Goal: Use online tool/utility: Use online tool/utility

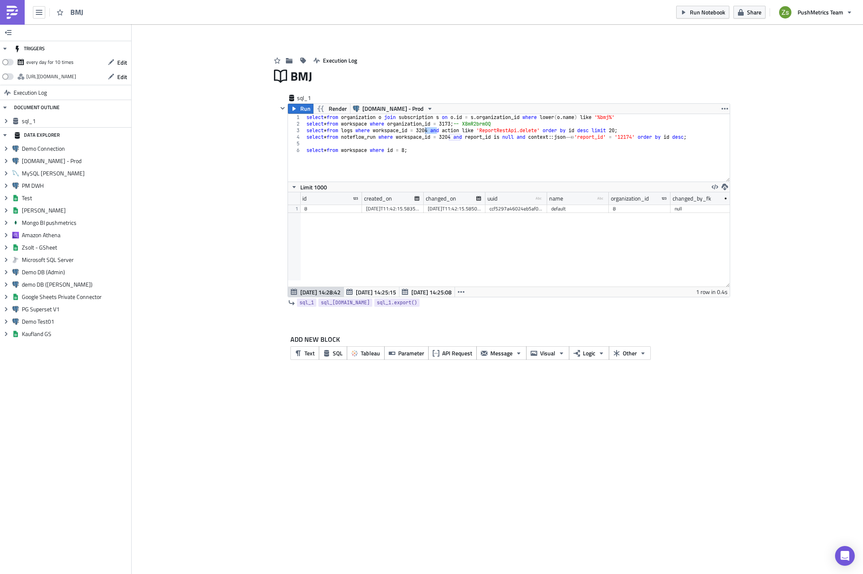
scroll to position [94, 442]
click at [479, 163] on div "select * from organization o join subscription s on o . id = s . organization_i…" at bounding box center [517, 154] width 425 height 81
type textarea "select * from workspace where id = 8;"
click at [434, 131] on div "select * from organization o join subscription s on o . id = s . organization_i…" at bounding box center [517, 154] width 425 height 81
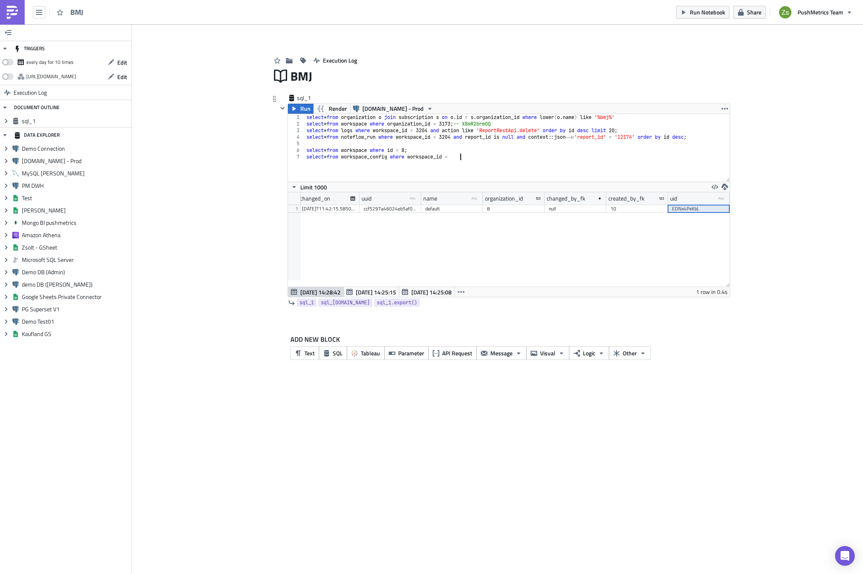
click at [434, 131] on div "select * from organization o join subscription s on o . id = s . organization_i…" at bounding box center [517, 154] width 425 height 81
click at [465, 156] on div "select * from organization o join subscription s on o . id = s . organization_i…" at bounding box center [517, 154] width 425 height 81
paste textarea "3204"
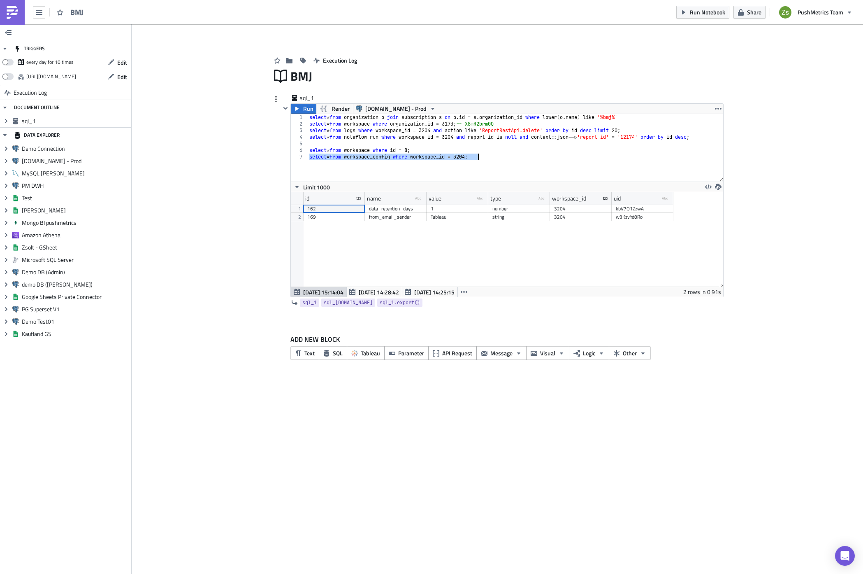
scroll to position [94, 432]
drag, startPoint x: 425, startPoint y: 196, endPoint x: 434, endPoint y: 196, distance: 8.6
click at [434, 196] on div at bounding box center [433, 198] width 2 height 13
click at [411, 211] on div "data_retention_days" at bounding box center [400, 209] width 62 height 8
click at [370, 292] on span "[DATE] 14:28:42" at bounding box center [379, 292] width 40 height 9
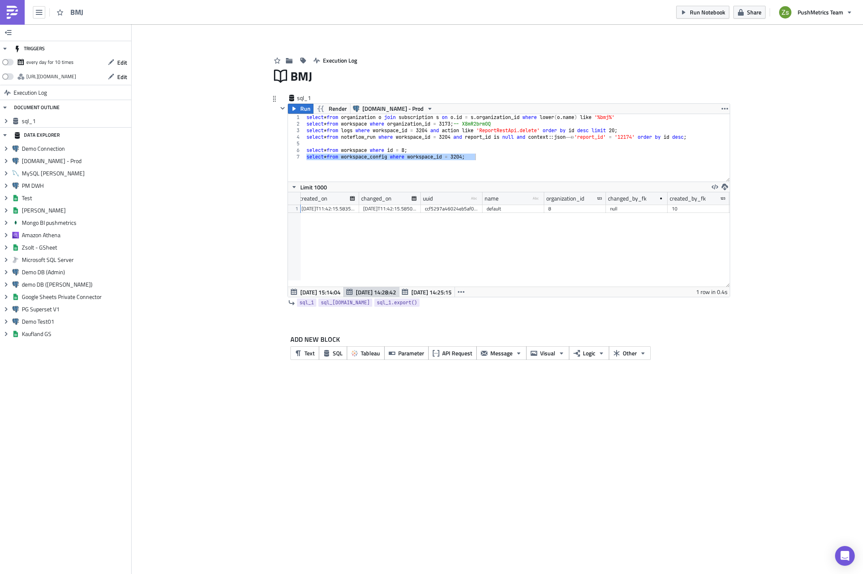
scroll to position [0, 126]
click at [420, 292] on span "[DATE] 14:25:15" at bounding box center [432, 292] width 40 height 9
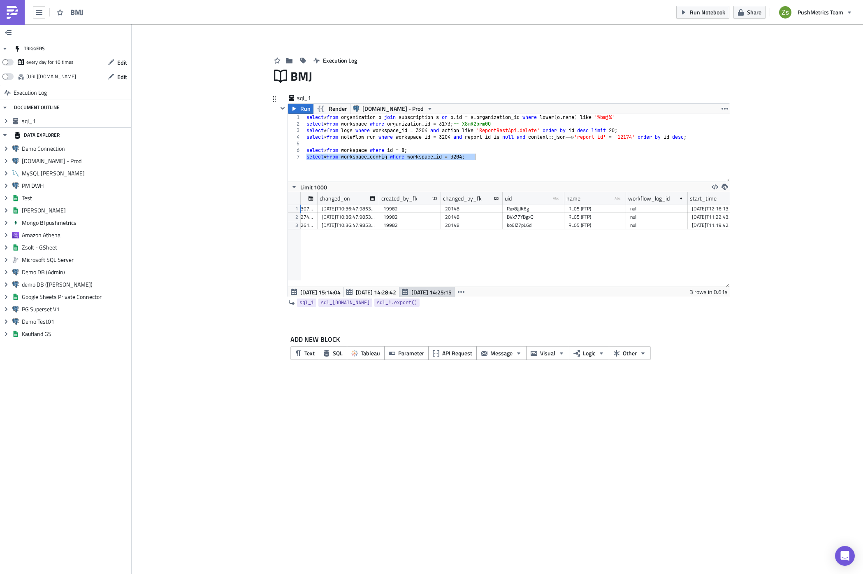
scroll to position [0, 309]
click at [575, 214] on div "RL05 (FTP)" at bounding box center [578, 217] width 54 height 8
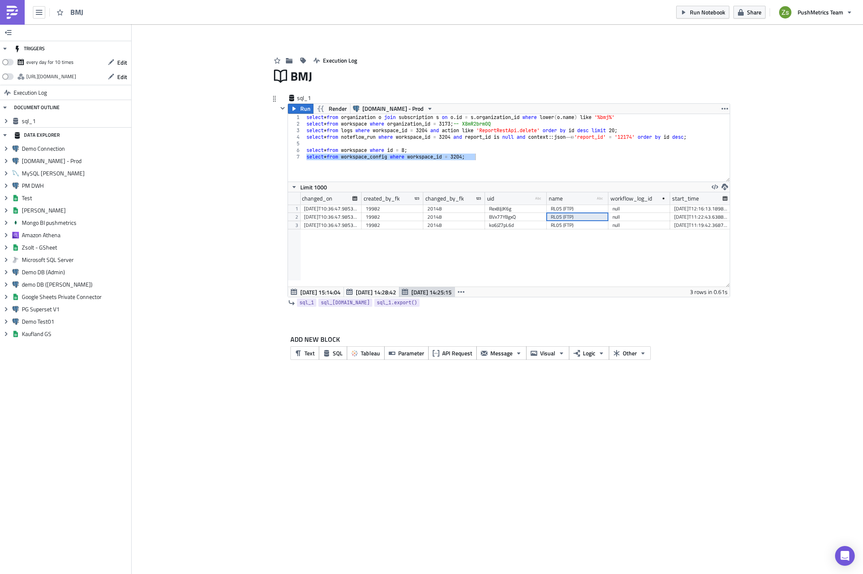
click at [575, 210] on div "RL05 (FTP)" at bounding box center [578, 209] width 54 height 8
click at [514, 163] on div "select * from organization o join subscription s on o . id = s . organization_i…" at bounding box center [517, 147] width 425 height 67
click at [377, 157] on div "select * from organization o join subscription s on o . id = s . organization_i…" at bounding box center [517, 154] width 425 height 81
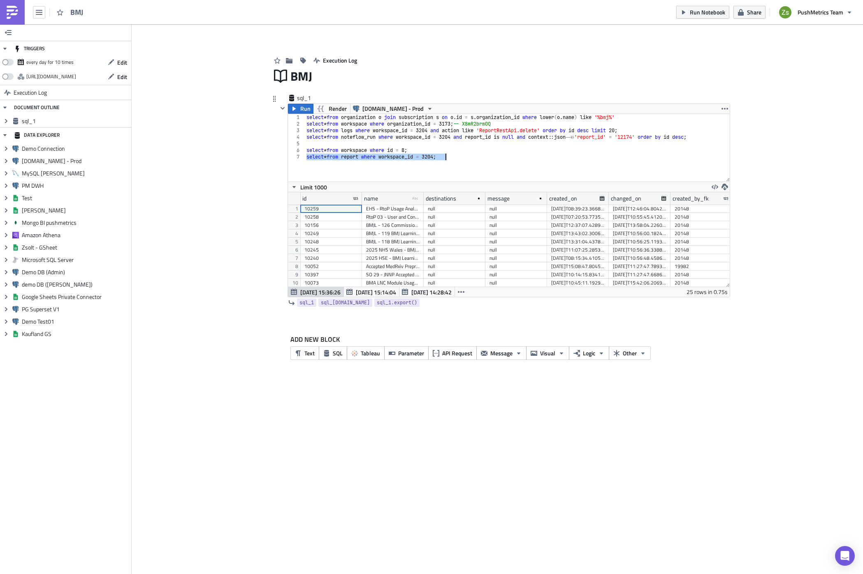
scroll to position [94, 442]
click at [496, 125] on div "select * from organization o join subscription s on o . id = s . organization_i…" at bounding box center [517, 154] width 425 height 81
type textarea "select * from workspace where organization_id = 3173; -- X8mR2brm0Q"
click at [496, 125] on div "select * from organization o join subscription s on o . id = s . organization_i…" at bounding box center [517, 154] width 425 height 81
